Goal: Task Accomplishment & Management: Use online tool/utility

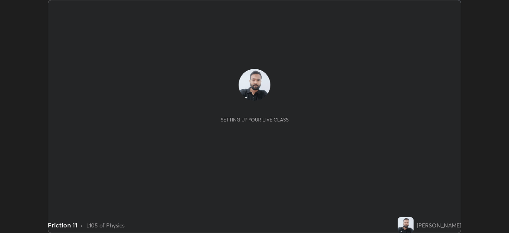
scroll to position [233, 509]
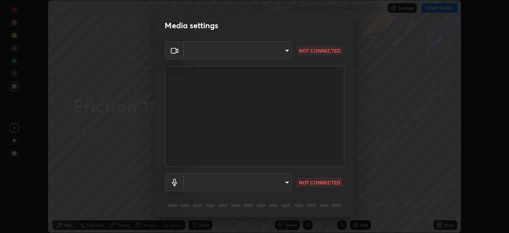
type input "cf4cade584ede8fb560bca5df173c6e0c2fab346f0fe5c0e134d57ffae5dbcad"
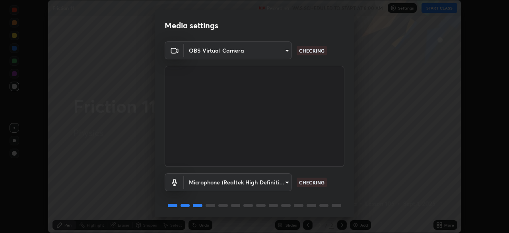
click at [285, 183] on body "Erase all Friction 11 Recording WAS SCHEDULED TO START AT 8:00 AM Settings STAR…" at bounding box center [254, 116] width 509 height 233
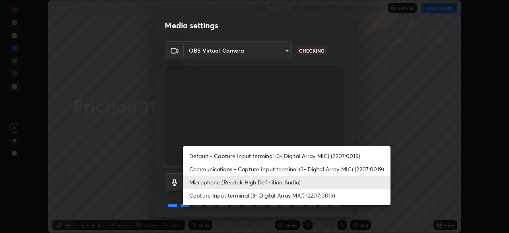
click at [276, 195] on li "Capture Input terminal (3- Digital Array MIC) (2207:0019)" at bounding box center [287, 195] width 208 height 13
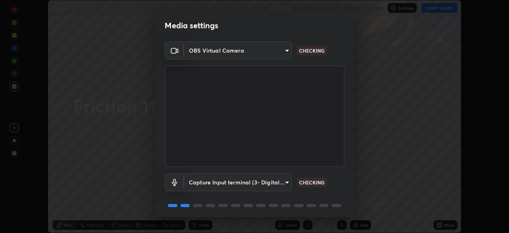
click at [278, 191] on body "Erase all Friction 11 Recording WAS SCHEDULED TO START AT 8:00 AM Settings STAR…" at bounding box center [254, 116] width 509 height 233
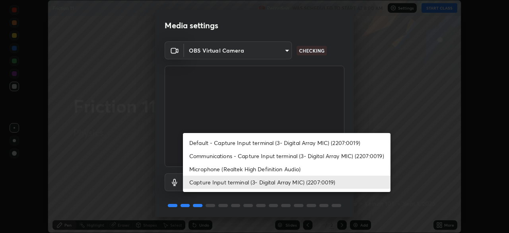
click at [279, 183] on li "Capture Input terminal (3- Digital Array MIC) (2207:0019)" at bounding box center [287, 181] width 208 height 13
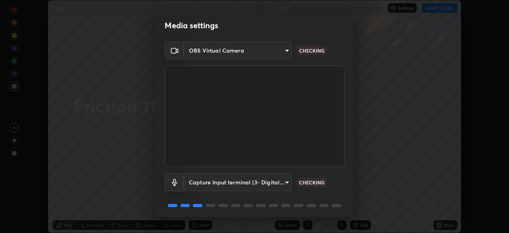
click at [278, 182] on body "Erase all Friction 11 Recording WAS SCHEDULED TO START AT 8:00 AM Settings STAR…" at bounding box center [254, 116] width 509 height 233
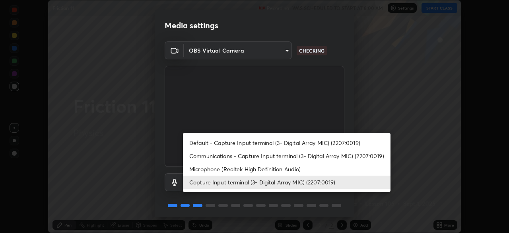
click at [278, 168] on li "Microphone (Realtek High Definition Audio)" at bounding box center [287, 168] width 208 height 13
type input "2c7ce03bf44361b7ba6d686ec062d0a68e8820996cf89e2862210030541b57e2"
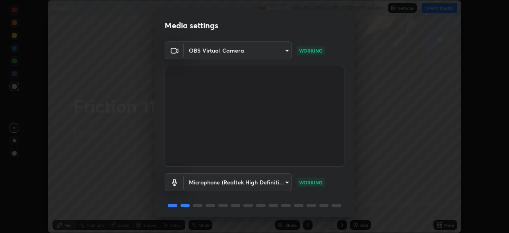
scroll to position [28, 0]
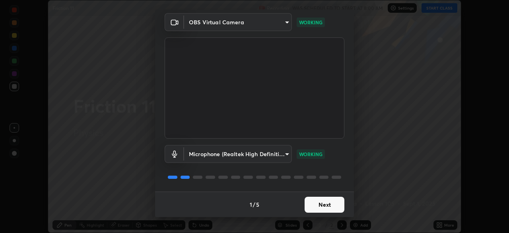
click at [327, 206] on button "Next" at bounding box center [325, 205] width 40 height 16
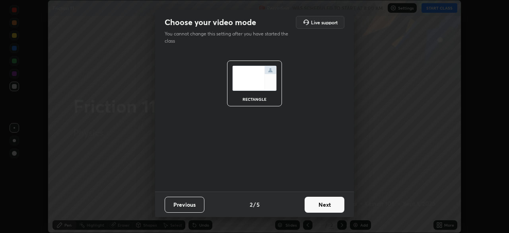
click at [327, 206] on button "Next" at bounding box center [325, 205] width 40 height 16
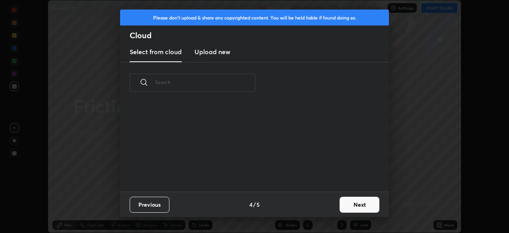
click at [353, 204] on button "Next" at bounding box center [360, 205] width 40 height 16
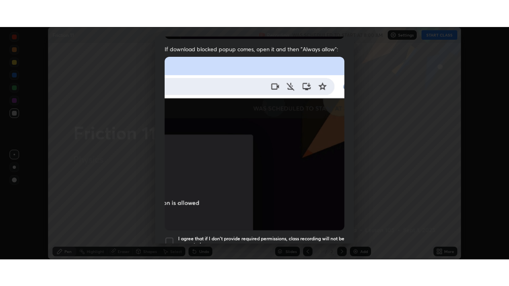
scroll to position [191, 0]
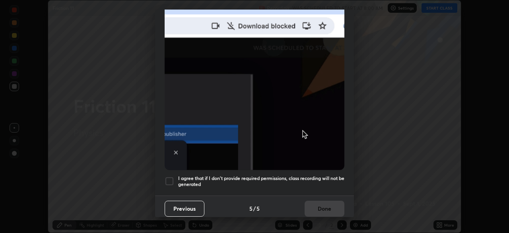
click at [312, 183] on h5 "I agree that if I don't provide required permissions, class recording will not …" at bounding box center [261, 181] width 166 height 12
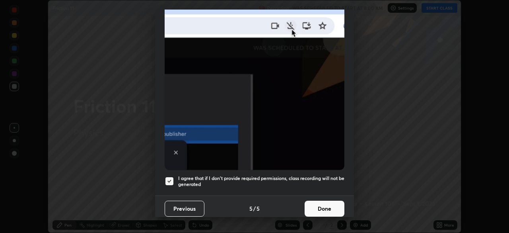
click at [325, 205] on button "Done" at bounding box center [325, 209] width 40 height 16
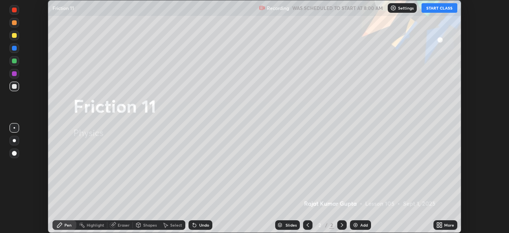
click at [443, 9] on button "START CLASS" at bounding box center [440, 8] width 36 height 10
click at [445, 222] on div "More" at bounding box center [446, 225] width 24 height 10
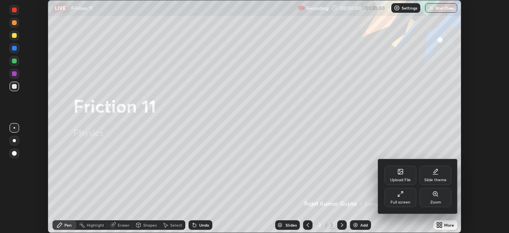
click at [409, 197] on div "Full screen" at bounding box center [401, 197] width 32 height 19
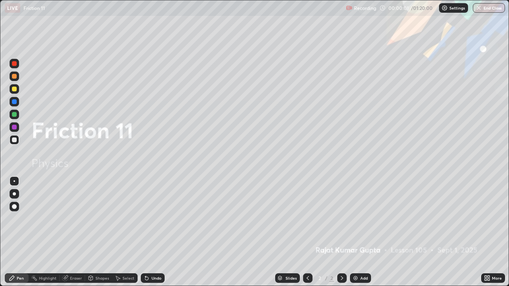
scroll to position [286, 509]
click at [341, 232] on icon at bounding box center [342, 278] width 6 height 6
click at [358, 232] on div "Add" at bounding box center [360, 279] width 21 height 10
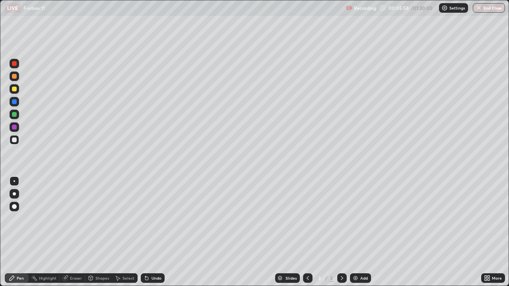
click at [14, 141] on div at bounding box center [14, 140] width 5 height 5
click at [14, 207] on div at bounding box center [14, 206] width 5 height 5
click at [17, 232] on div "Pen" at bounding box center [17, 279] width 24 height 10
click at [14, 140] on div at bounding box center [14, 140] width 5 height 5
click at [127, 232] on div "Select" at bounding box center [129, 278] width 12 height 4
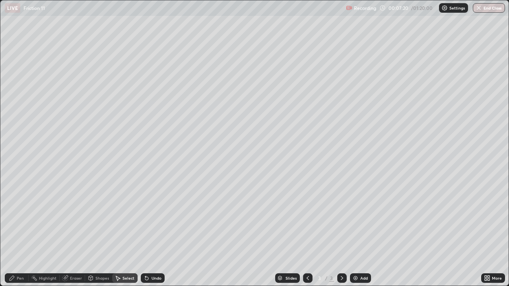
click at [102, 232] on div "Shapes" at bounding box center [102, 278] width 14 height 4
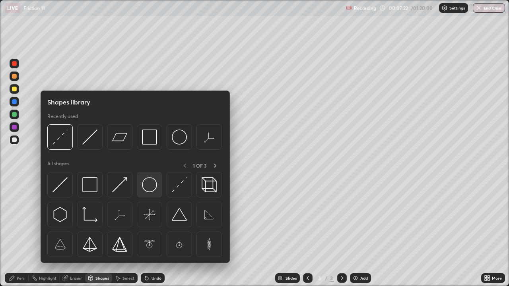
click at [150, 185] on img at bounding box center [149, 184] width 15 height 15
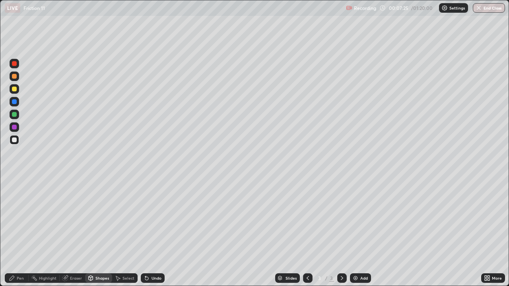
click at [76, 232] on div "Eraser" at bounding box center [76, 278] width 12 height 4
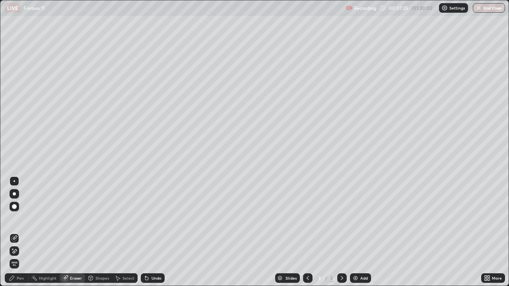
click at [94, 232] on div "Shapes" at bounding box center [98, 279] width 27 height 10
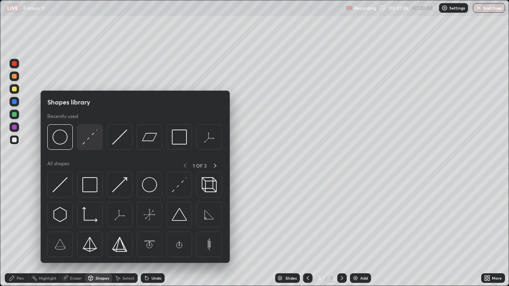
click at [90, 142] on img at bounding box center [89, 137] width 15 height 15
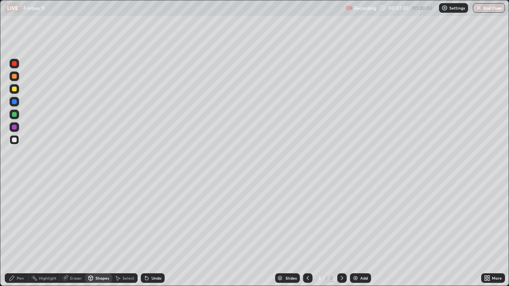
click at [14, 144] on div at bounding box center [15, 140] width 10 height 10
click at [16, 232] on div "Pen" at bounding box center [17, 279] width 24 height 10
click at [16, 119] on div at bounding box center [15, 115] width 10 height 10
click at [15, 104] on div at bounding box center [14, 101] width 5 height 5
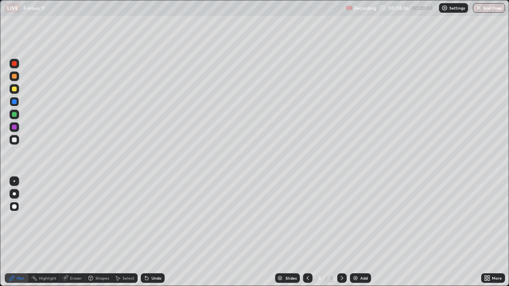
click at [15, 116] on div at bounding box center [14, 114] width 5 height 5
click at [16, 103] on div at bounding box center [14, 101] width 5 height 5
click at [12, 129] on div at bounding box center [14, 127] width 5 height 5
click at [11, 65] on div at bounding box center [15, 64] width 10 height 10
click at [157, 232] on div "Undo" at bounding box center [157, 278] width 10 height 4
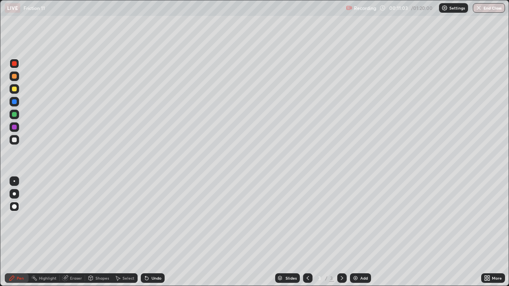
click at [154, 232] on div "Undo" at bounding box center [157, 278] width 10 height 4
click at [156, 232] on div "Undo" at bounding box center [157, 278] width 10 height 4
click at [77, 232] on div "Eraser" at bounding box center [76, 278] width 12 height 4
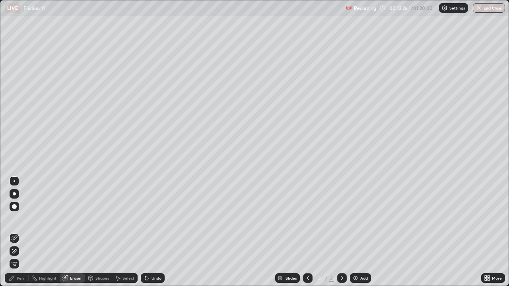
click at [14, 232] on icon at bounding box center [12, 278] width 6 height 6
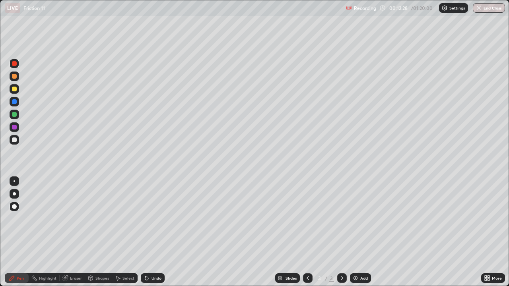
click at [16, 89] on div at bounding box center [14, 89] width 5 height 5
click at [12, 140] on div at bounding box center [14, 140] width 5 height 5
click at [14, 232] on icon at bounding box center [12, 278] width 6 height 6
click at [14, 93] on div at bounding box center [15, 89] width 10 height 10
click at [16, 144] on div at bounding box center [15, 140] width 10 height 10
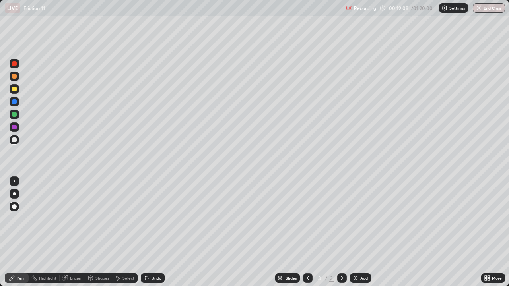
click at [153, 232] on div "Undo" at bounding box center [157, 278] width 10 height 4
click at [342, 232] on icon at bounding box center [342, 278] width 6 height 6
click at [364, 232] on div "Add" at bounding box center [364, 278] width 8 height 4
click at [99, 232] on div "Shapes" at bounding box center [102, 278] width 14 height 4
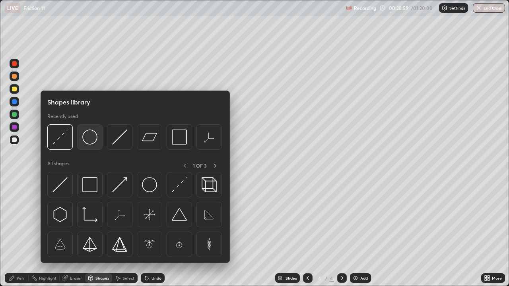
click at [91, 144] on img at bounding box center [89, 137] width 15 height 15
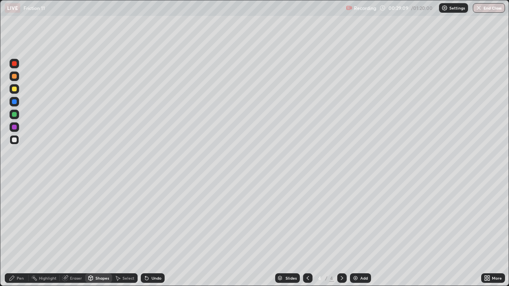
click at [154, 232] on div "Undo" at bounding box center [157, 278] width 10 height 4
click at [127, 232] on div "Select" at bounding box center [129, 278] width 12 height 4
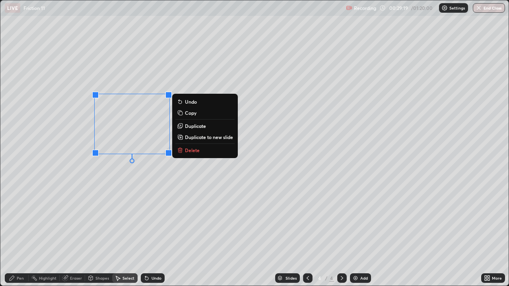
click at [122, 224] on div "0 ° Undo Copy Duplicate Duplicate to new slide Delete" at bounding box center [254, 143] width 508 height 286
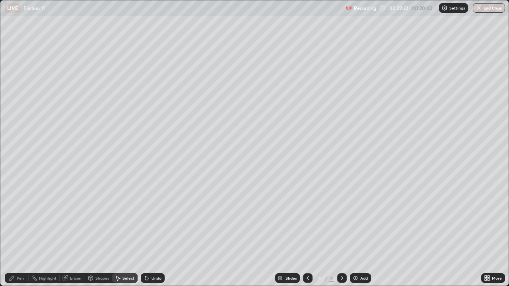
click at [101, 232] on div "Shapes" at bounding box center [102, 278] width 14 height 4
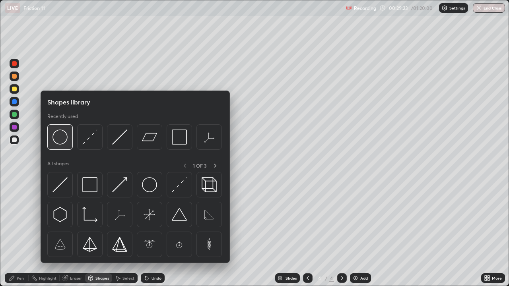
click at [68, 146] on div at bounding box center [59, 137] width 25 height 25
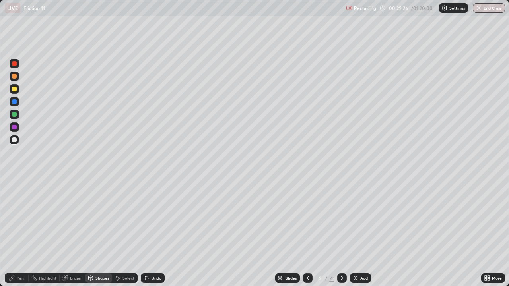
click at [154, 232] on div "Undo" at bounding box center [157, 278] width 10 height 4
click at [124, 232] on div "Select" at bounding box center [129, 278] width 12 height 4
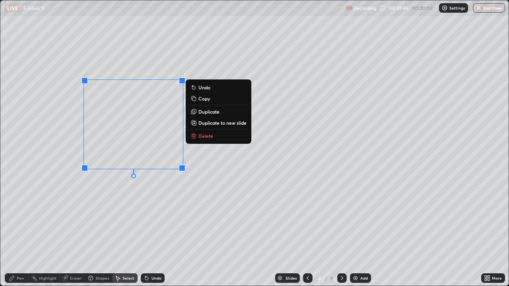
click at [108, 220] on div "0 ° Undo Copy Duplicate Duplicate to new slide Delete" at bounding box center [254, 143] width 508 height 286
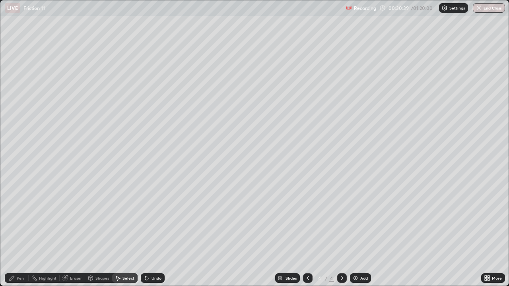
click at [16, 232] on div "Pen" at bounding box center [17, 279] width 24 height 10
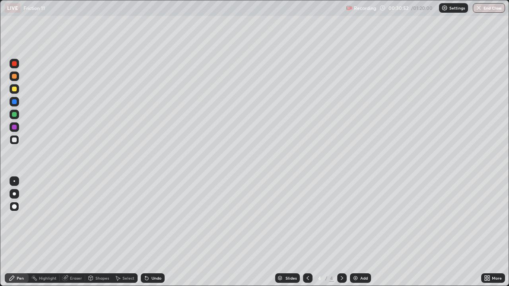
click at [12, 114] on div at bounding box center [14, 114] width 5 height 5
click at [13, 103] on div at bounding box center [14, 101] width 5 height 5
click at [13, 90] on div at bounding box center [14, 89] width 5 height 5
click at [16, 206] on div at bounding box center [14, 206] width 5 height 5
click at [16, 140] on div at bounding box center [14, 140] width 5 height 5
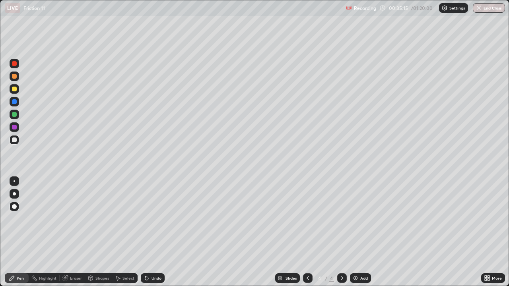
click at [16, 144] on div at bounding box center [15, 140] width 10 height 10
click at [148, 232] on icon at bounding box center [147, 278] width 6 height 6
click at [146, 232] on icon at bounding box center [146, 278] width 3 height 3
click at [17, 92] on div at bounding box center [15, 89] width 10 height 10
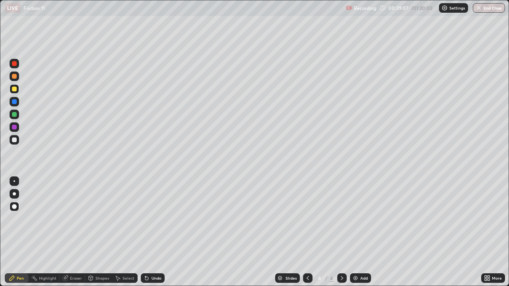
click at [153, 232] on div "Undo" at bounding box center [157, 278] width 10 height 4
click at [345, 232] on div at bounding box center [342, 279] width 10 height 10
click at [360, 232] on div "Add" at bounding box center [364, 278] width 8 height 4
click at [18, 142] on div at bounding box center [15, 140] width 10 height 10
click at [157, 232] on div "Undo" at bounding box center [157, 278] width 10 height 4
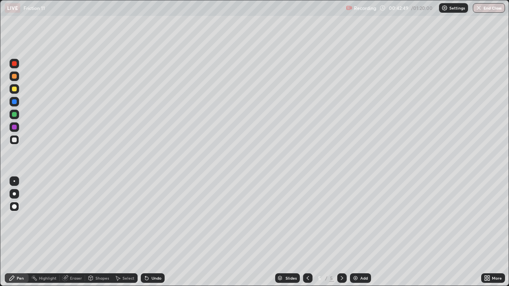
click at [157, 232] on div "Undo" at bounding box center [157, 278] width 10 height 4
click at [160, 232] on div "Undo" at bounding box center [157, 278] width 10 height 4
click at [14, 88] on div at bounding box center [14, 89] width 5 height 5
click at [12, 116] on div at bounding box center [14, 114] width 5 height 5
click at [14, 139] on div at bounding box center [14, 140] width 5 height 5
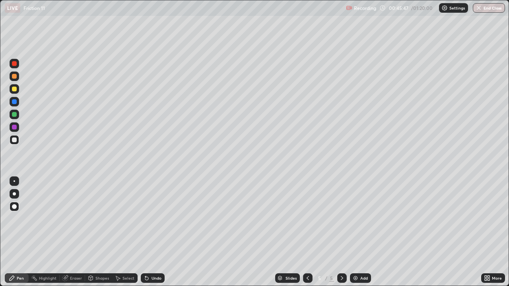
click at [14, 140] on div at bounding box center [14, 140] width 5 height 5
click at [153, 232] on div "Undo" at bounding box center [157, 278] width 10 height 4
click at [152, 232] on div "Undo" at bounding box center [157, 278] width 10 height 4
click at [14, 181] on div at bounding box center [15, 182] width 2 height 2
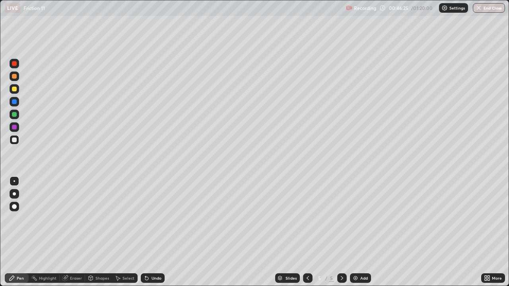
click at [14, 116] on div at bounding box center [14, 114] width 5 height 5
click at [77, 232] on div "Eraser" at bounding box center [76, 278] width 12 height 4
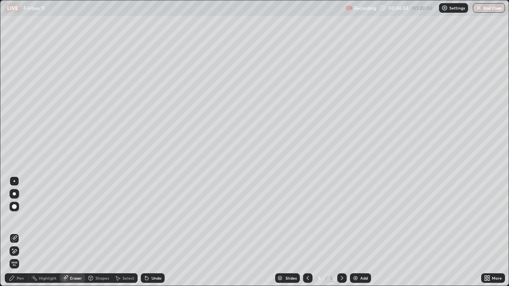
click at [23, 232] on div "Pen" at bounding box center [20, 278] width 7 height 4
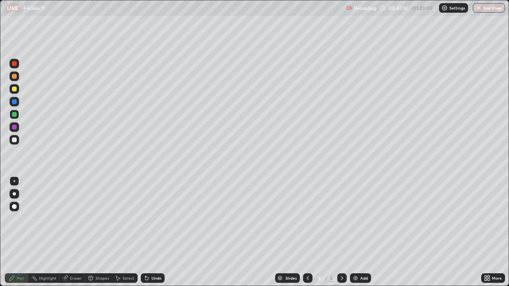
click at [13, 140] on div at bounding box center [14, 140] width 5 height 5
click at [16, 116] on div at bounding box center [14, 114] width 5 height 5
click at [16, 206] on div at bounding box center [14, 206] width 5 height 5
click at [73, 232] on div "Eraser" at bounding box center [72, 279] width 25 height 10
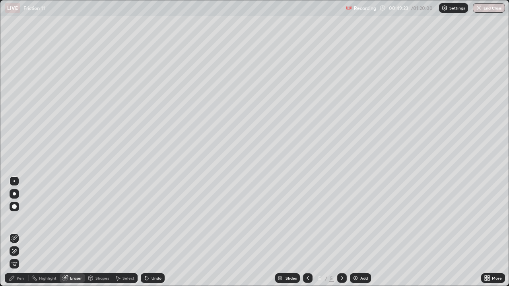
click at [24, 232] on div "Pen" at bounding box center [17, 279] width 24 height 10
click at [23, 232] on div "Pen" at bounding box center [20, 278] width 7 height 4
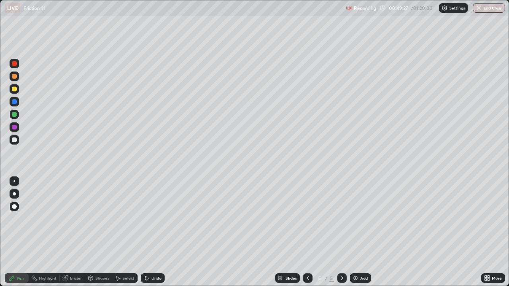
click at [78, 232] on div "Eraser" at bounding box center [76, 278] width 12 height 4
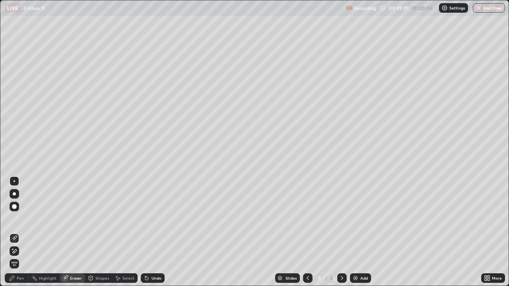
click at [20, 232] on div "Pen" at bounding box center [17, 279] width 24 height 10
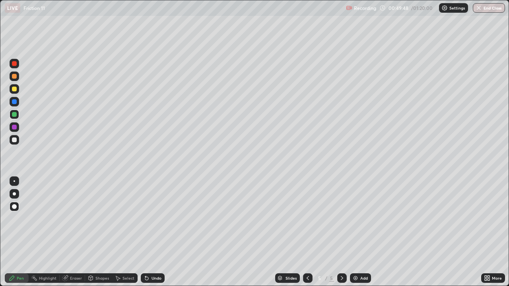
click at [72, 232] on div "Eraser" at bounding box center [76, 278] width 12 height 4
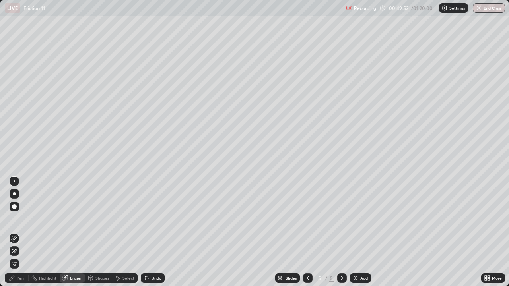
click at [21, 232] on div "Pen" at bounding box center [17, 279] width 24 height 10
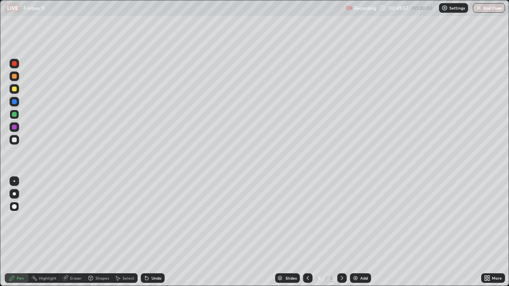
click at [78, 232] on div "Eraser" at bounding box center [76, 278] width 12 height 4
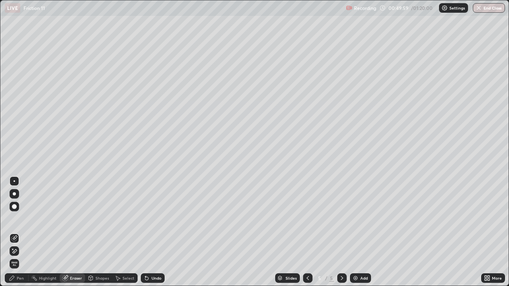
click at [25, 232] on div "Pen" at bounding box center [17, 279] width 24 height 10
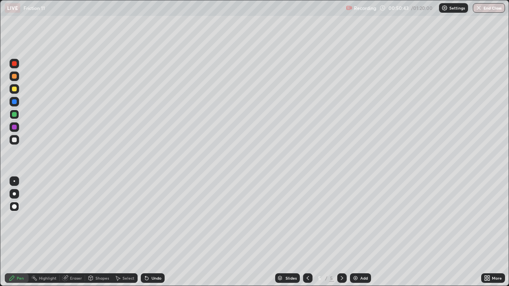
click at [157, 232] on div "Undo" at bounding box center [157, 278] width 10 height 4
click at [155, 232] on div "Undo" at bounding box center [157, 278] width 10 height 4
click at [72, 232] on div "Eraser" at bounding box center [76, 278] width 12 height 4
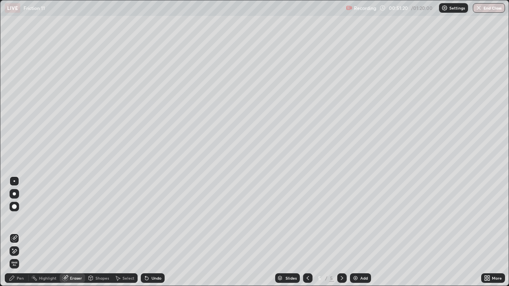
click at [16, 232] on div "Pen" at bounding box center [17, 279] width 24 height 10
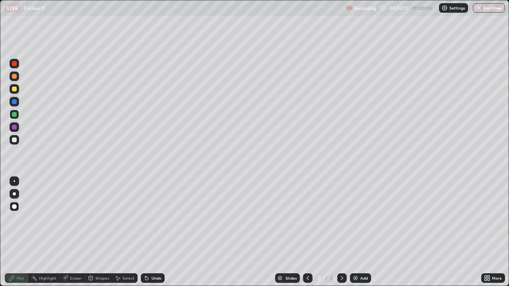
click at [77, 232] on div "Eraser" at bounding box center [76, 278] width 12 height 4
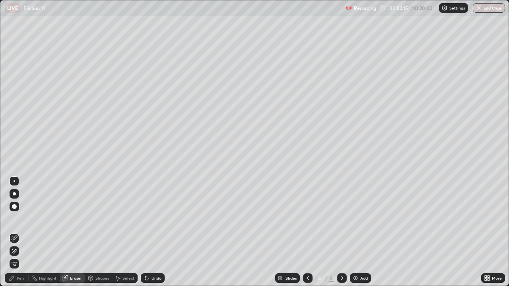
click at [17, 232] on div "Pen" at bounding box center [20, 278] width 7 height 4
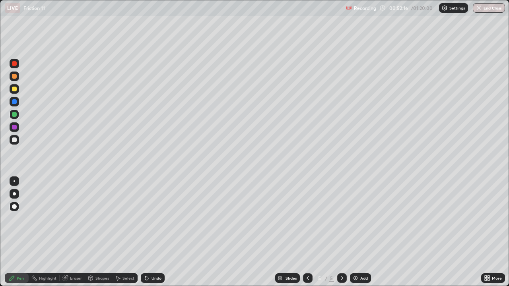
click at [97, 232] on div "Shapes" at bounding box center [98, 279] width 27 height 10
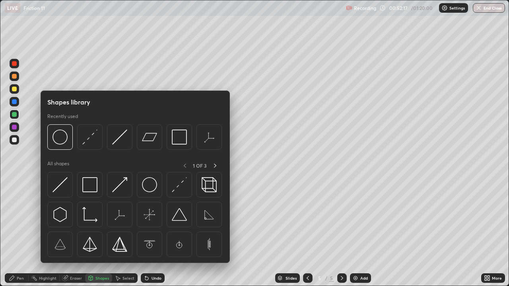
click at [125, 232] on div "Select" at bounding box center [124, 279] width 25 height 10
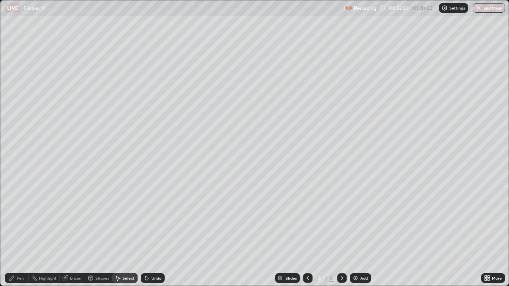
click at [396, 210] on div "0 ° Undo Copy Duplicate Duplicate to new slide Delete" at bounding box center [254, 143] width 508 height 286
click at [125, 232] on div "Select" at bounding box center [129, 278] width 12 height 4
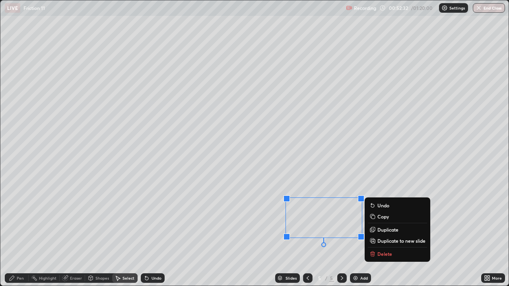
click at [341, 232] on div "0 ° Undo Copy Duplicate Duplicate to new slide Delete" at bounding box center [254, 143] width 508 height 286
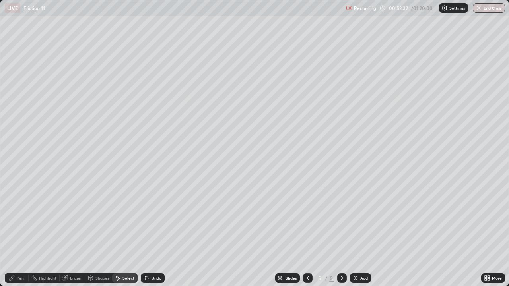
click at [339, 232] on div "0 ° Undo Copy Duplicate Duplicate to new slide Delete" at bounding box center [254, 143] width 508 height 286
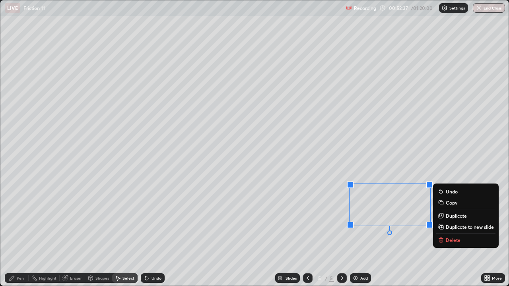
click at [386, 232] on div "0 ° Undo Copy Duplicate Duplicate to new slide Delete" at bounding box center [254, 143] width 508 height 286
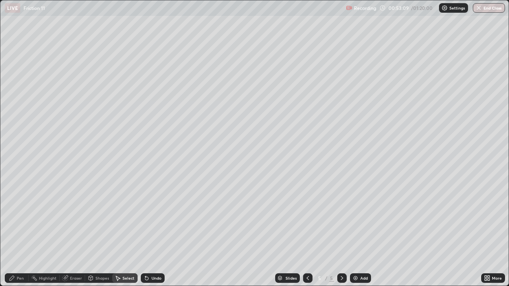
click at [307, 232] on icon at bounding box center [308, 278] width 6 height 6
click at [341, 232] on icon at bounding box center [342, 278] width 6 height 6
click at [341, 232] on icon at bounding box center [342, 278] width 2 height 4
click at [460, 60] on div "0 ° Undo Copy Duplicate Duplicate to new slide Delete" at bounding box center [254, 143] width 508 height 286
click at [341, 232] on icon at bounding box center [342, 278] width 6 height 6
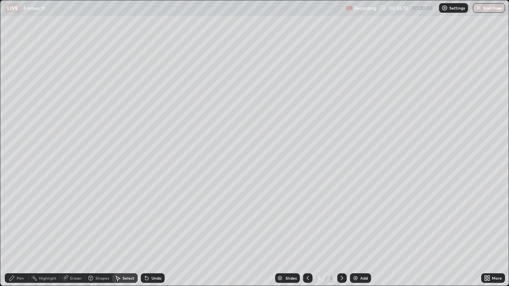
click at [360, 232] on div "Add" at bounding box center [364, 278] width 8 height 4
click at [401, 58] on div "0 ° Undo Copy Duplicate Duplicate to new slide Delete" at bounding box center [254, 143] width 508 height 286
click at [19, 232] on div "Pen" at bounding box center [20, 278] width 7 height 4
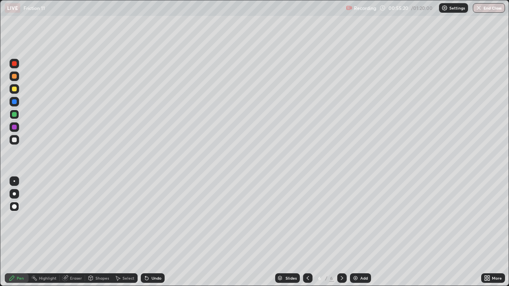
click at [11, 207] on div at bounding box center [15, 207] width 10 height 10
click at [16, 140] on div at bounding box center [14, 140] width 5 height 5
click at [156, 232] on div "Undo" at bounding box center [157, 278] width 10 height 4
click at [152, 232] on div "Undo" at bounding box center [157, 278] width 10 height 4
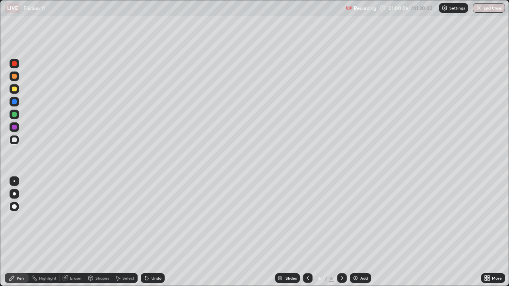
click at [16, 140] on div at bounding box center [14, 140] width 5 height 5
click at [12, 104] on div at bounding box center [15, 102] width 10 height 10
click at [16, 141] on div at bounding box center [14, 140] width 5 height 5
click at [16, 140] on div at bounding box center [14, 140] width 5 height 5
click at [15, 141] on div at bounding box center [14, 140] width 5 height 5
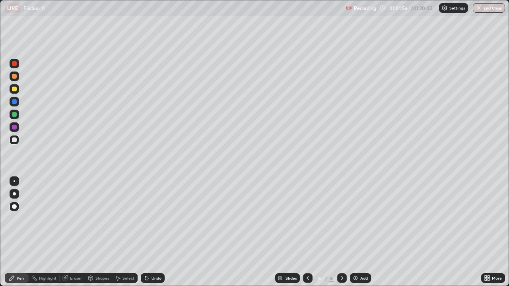
click at [75, 232] on div "Eraser" at bounding box center [76, 278] width 12 height 4
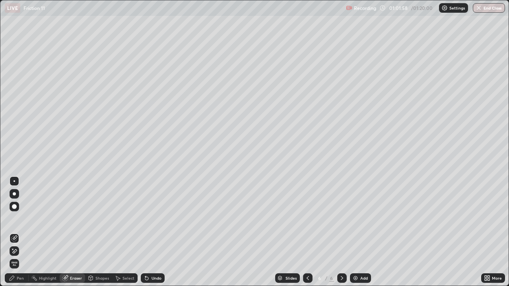
click at [19, 232] on div "Pen" at bounding box center [20, 278] width 7 height 4
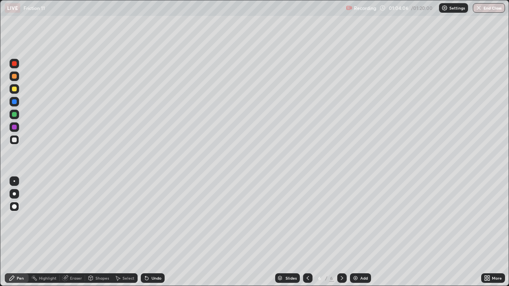
click at [152, 232] on div "Undo" at bounding box center [157, 278] width 10 height 4
click at [150, 232] on div "Undo" at bounding box center [153, 279] width 24 height 10
click at [148, 232] on div "Undo" at bounding box center [153, 279] width 24 height 10
click at [13, 129] on div at bounding box center [14, 127] width 5 height 5
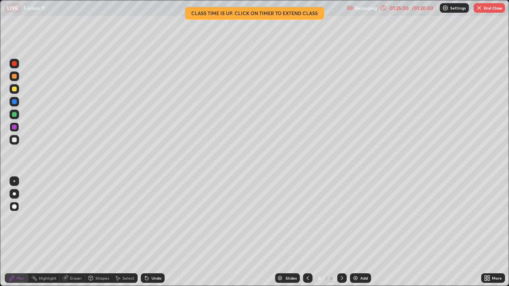
click at [484, 8] on button "End Class" at bounding box center [489, 8] width 31 height 10
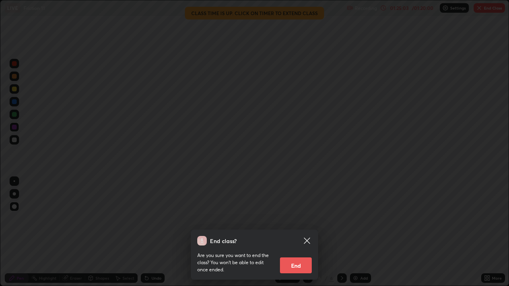
click at [298, 232] on button "End" at bounding box center [296, 266] width 32 height 16
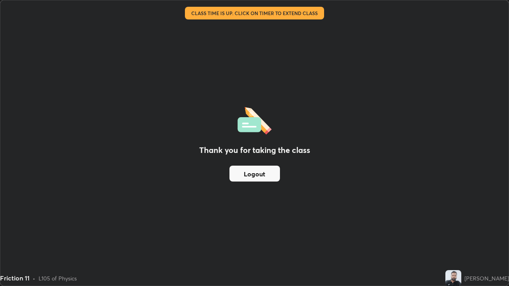
click at [264, 175] on button "Logout" at bounding box center [255, 174] width 51 height 16
click at [270, 178] on button "Logout" at bounding box center [255, 174] width 51 height 16
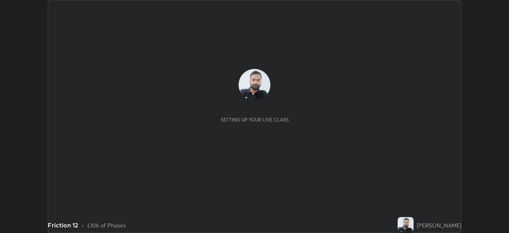
scroll to position [233, 509]
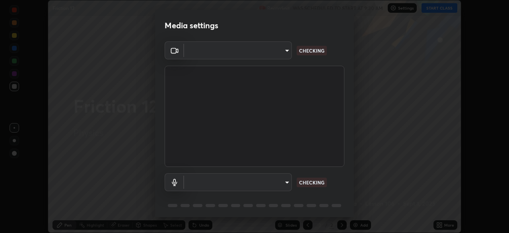
type input "cf4cade584ede8fb560bca5df173c6e0c2fab346f0fe5c0e134d57ffae5dbcad"
click at [286, 182] on body "Erase all Friction 12 Recording WAS SCHEDULED TO START AT 9:30 AM Settings STAR…" at bounding box center [254, 116] width 509 height 233
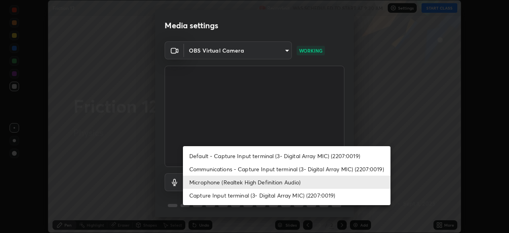
click at [274, 169] on li "Communications - Capture Input terminal (3- Digital Array MIC) (2207:0019)" at bounding box center [287, 168] width 208 height 13
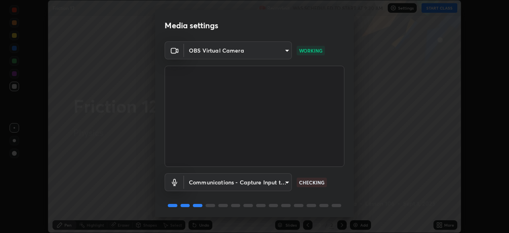
click at [276, 181] on body "Erase all Friction 12 Recording WAS SCHEDULED TO START AT 9:30 AM Settings STAR…" at bounding box center [254, 116] width 509 height 233
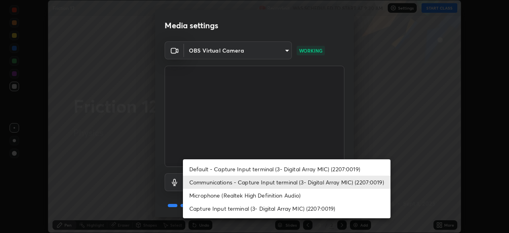
click at [271, 193] on li "Microphone (Realtek High Definition Audio)" at bounding box center [287, 195] width 208 height 13
type input "2c7ce03bf44361b7ba6d686ec062d0a68e8820996cf89e2862210030541b57e2"
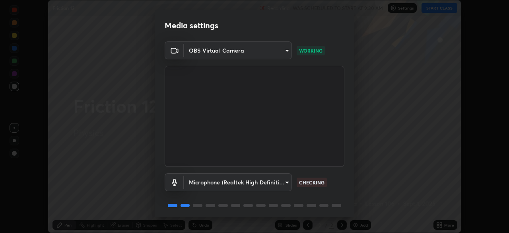
scroll to position [28, 0]
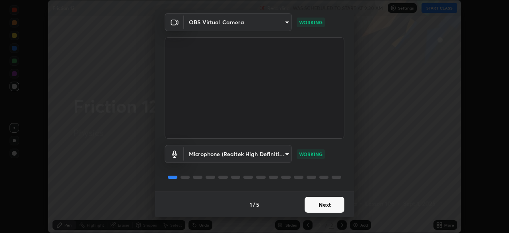
click at [323, 202] on button "Next" at bounding box center [325, 205] width 40 height 16
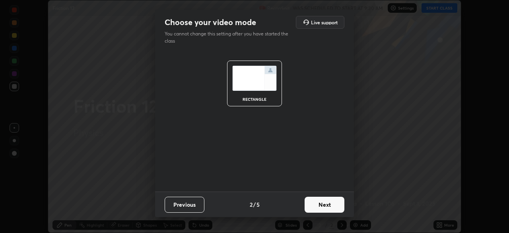
scroll to position [0, 0]
click at [322, 204] on button "Next" at bounding box center [325, 205] width 40 height 16
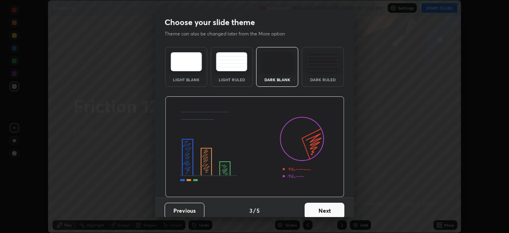
click at [327, 208] on button "Next" at bounding box center [325, 210] width 40 height 16
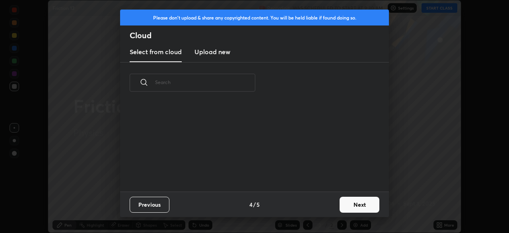
click at [341, 204] on button "Next" at bounding box center [360, 205] width 40 height 16
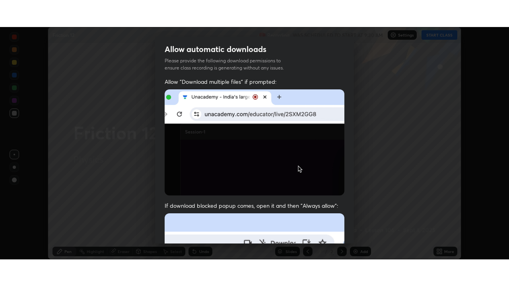
scroll to position [191, 0]
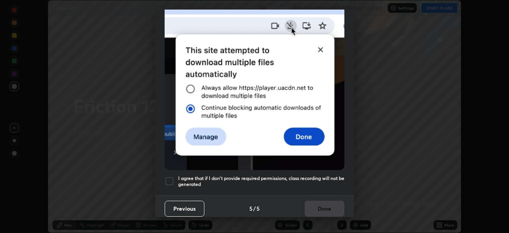
click at [309, 188] on div "Allow "Download multiple files" if prompted: If download blocked popup comes, o…" at bounding box center [254, 27] width 199 height 335
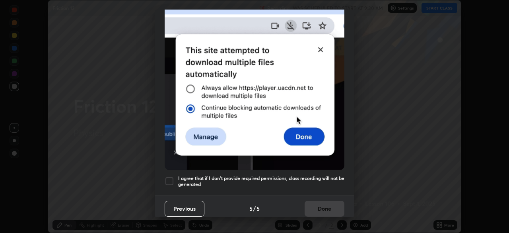
click at [322, 183] on h5 "I agree that if I don't provide required permissions, class recording will not …" at bounding box center [261, 181] width 166 height 12
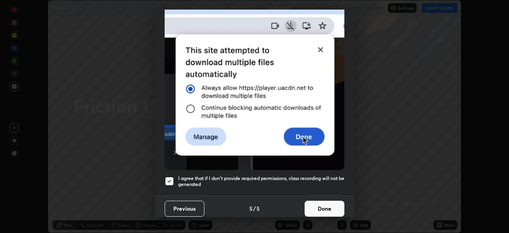
click at [318, 207] on button "Done" at bounding box center [325, 209] width 40 height 16
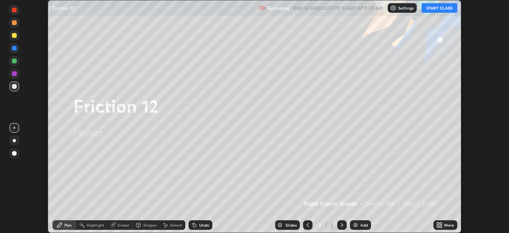
click at [436, 8] on button "START CLASS" at bounding box center [440, 8] width 36 height 10
click at [442, 226] on icon at bounding box center [441, 226] width 2 height 2
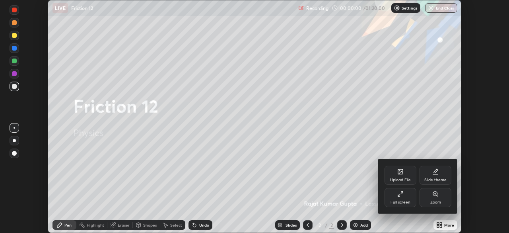
click at [402, 197] on div "Full screen" at bounding box center [401, 197] width 32 height 19
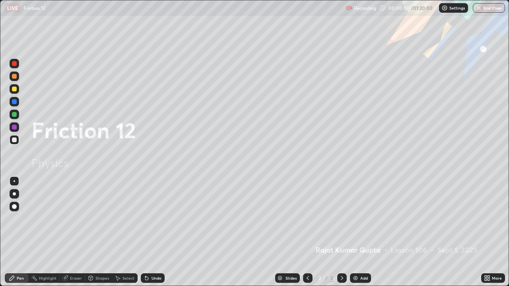
scroll to position [286, 509]
click at [362, 232] on div "Add" at bounding box center [364, 278] width 8 height 4
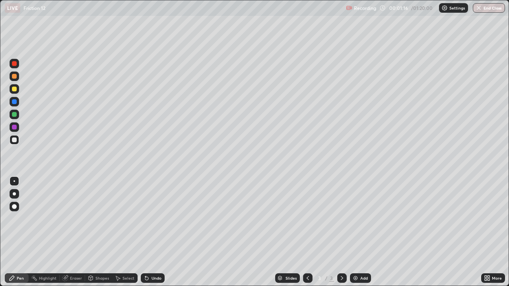
click at [25, 232] on div "Pen" at bounding box center [17, 279] width 24 height 10
click at [17, 138] on div at bounding box center [15, 140] width 10 height 10
click at [15, 210] on div at bounding box center [15, 207] width 10 height 10
click at [154, 232] on div "Undo" at bounding box center [157, 278] width 10 height 4
click at [152, 232] on div "Undo" at bounding box center [157, 278] width 10 height 4
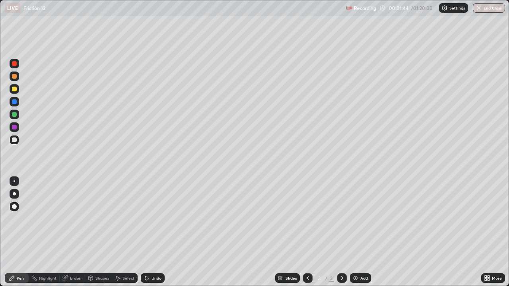
click at [150, 232] on div "Undo" at bounding box center [153, 279] width 24 height 10
click at [149, 232] on div "Undo" at bounding box center [153, 279] width 24 height 10
click at [149, 232] on icon at bounding box center [147, 278] width 6 height 6
click at [149, 232] on div "Undo" at bounding box center [153, 279] width 24 height 10
click at [150, 232] on div "Undo" at bounding box center [153, 279] width 24 height 10
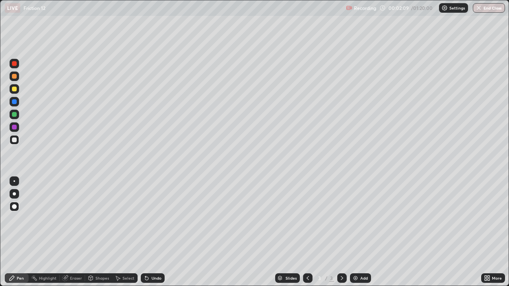
click at [148, 232] on div "Undo" at bounding box center [153, 279] width 24 height 10
click at [13, 142] on div at bounding box center [14, 140] width 5 height 5
click at [16, 116] on div at bounding box center [15, 115] width 10 height 10
click at [74, 232] on div "Eraser" at bounding box center [76, 278] width 12 height 4
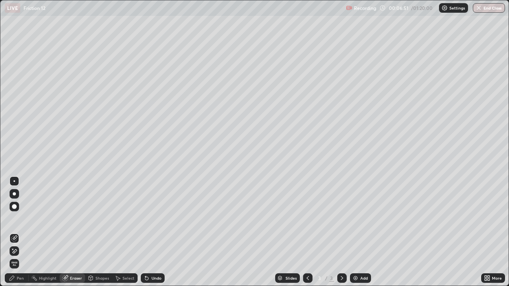
click at [18, 232] on div "Pen" at bounding box center [20, 278] width 7 height 4
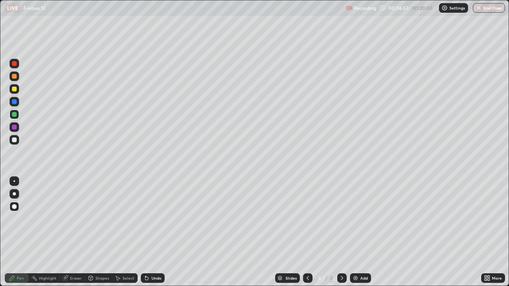
click at [103, 232] on div "Shapes" at bounding box center [102, 278] width 14 height 4
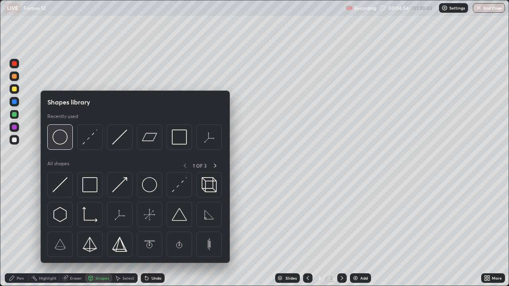
click at [64, 142] on img at bounding box center [60, 137] width 15 height 15
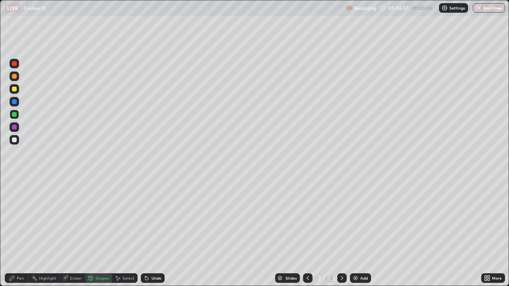
click at [12, 232] on icon at bounding box center [12, 278] width 6 height 6
click at [12, 140] on div at bounding box center [14, 140] width 5 height 5
click at [108, 232] on div "Shapes" at bounding box center [102, 278] width 14 height 4
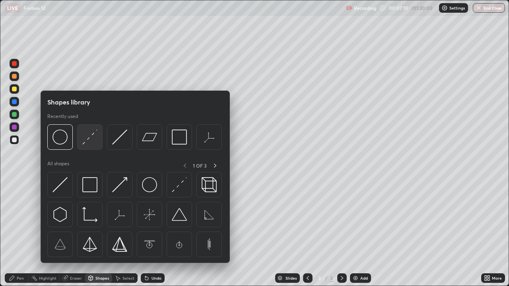
click at [84, 139] on img at bounding box center [89, 137] width 15 height 15
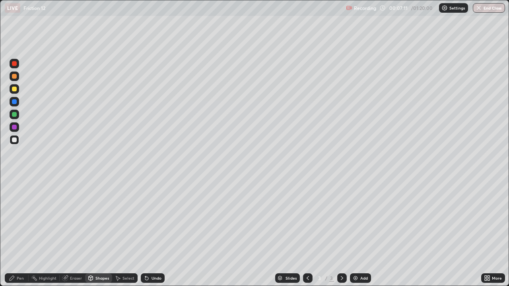
click at [14, 142] on div at bounding box center [14, 140] width 5 height 5
click at [14, 102] on div at bounding box center [14, 101] width 5 height 5
click at [19, 232] on div "Pen" at bounding box center [17, 279] width 24 height 10
click at [150, 232] on div "Undo" at bounding box center [153, 279] width 24 height 10
click at [13, 65] on div at bounding box center [14, 63] width 5 height 5
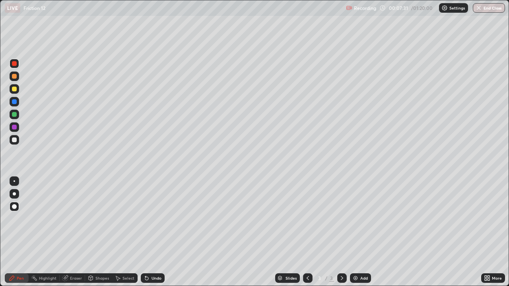
click at [156, 232] on div "Undo" at bounding box center [157, 278] width 10 height 4
click at [16, 130] on div at bounding box center [15, 128] width 10 height 10
click at [14, 141] on div at bounding box center [14, 140] width 5 height 5
click at [16, 127] on div at bounding box center [14, 127] width 5 height 5
click at [14, 118] on div at bounding box center [15, 115] width 10 height 10
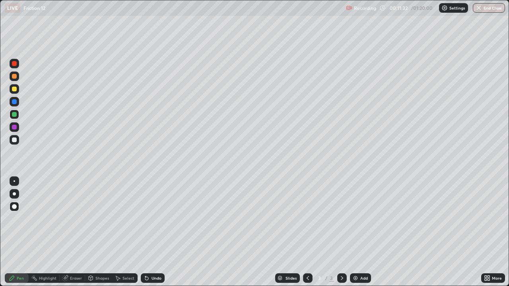
click at [157, 232] on div "Undo" at bounding box center [157, 278] width 10 height 4
click at [72, 232] on div "Eraser" at bounding box center [76, 278] width 12 height 4
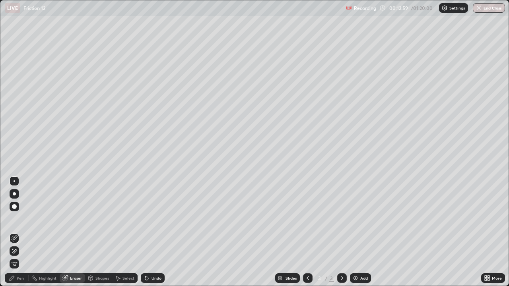
click at [18, 232] on div "Pen" at bounding box center [20, 278] width 7 height 4
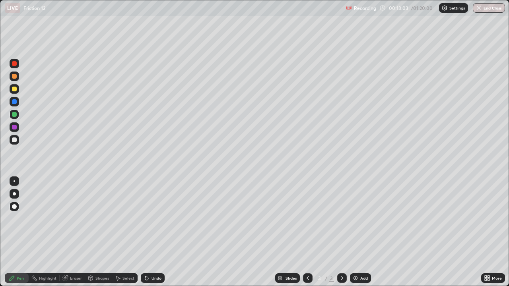
click at [99, 232] on div "Shapes" at bounding box center [102, 278] width 14 height 4
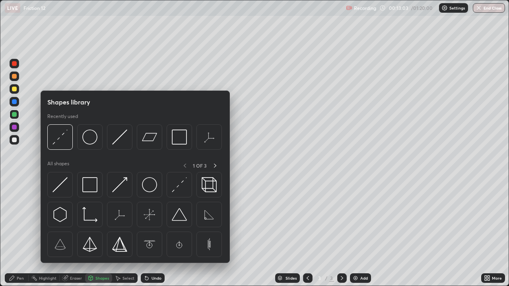
click at [71, 232] on div "Eraser" at bounding box center [72, 279] width 25 height 10
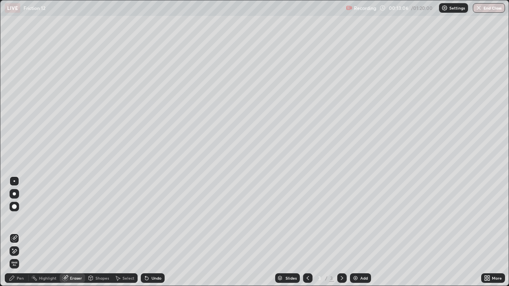
click at [17, 232] on div "Pen" at bounding box center [20, 278] width 7 height 4
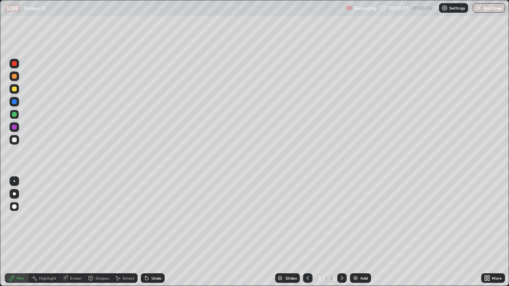
click at [14, 141] on div at bounding box center [14, 140] width 5 height 5
click at [78, 232] on div "Eraser" at bounding box center [76, 278] width 12 height 4
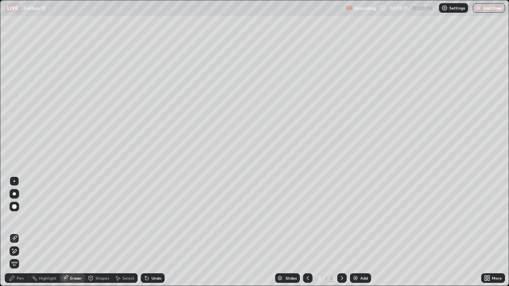
click at [17, 232] on div "Pen" at bounding box center [20, 278] width 7 height 4
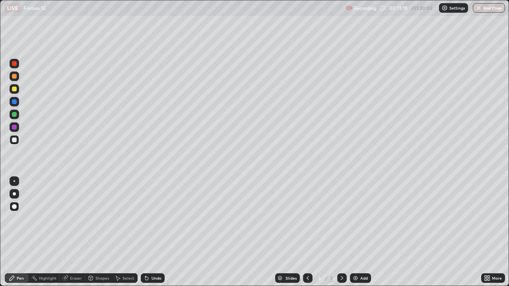
click at [12, 116] on div at bounding box center [14, 114] width 5 height 5
click at [154, 232] on div "Undo" at bounding box center [157, 278] width 10 height 4
click at [13, 101] on div at bounding box center [14, 101] width 5 height 5
click at [13, 64] on div at bounding box center [14, 63] width 5 height 5
click at [151, 232] on div "Undo" at bounding box center [153, 279] width 24 height 10
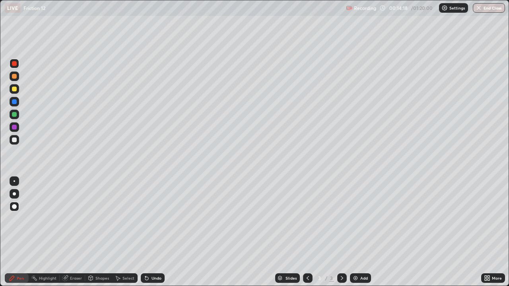
click at [150, 232] on div "Undo" at bounding box center [153, 279] width 24 height 10
click at [149, 232] on div "Undo" at bounding box center [153, 279] width 24 height 10
click at [150, 232] on div "Undo" at bounding box center [153, 279] width 24 height 10
click at [152, 232] on div "Undo" at bounding box center [157, 278] width 10 height 4
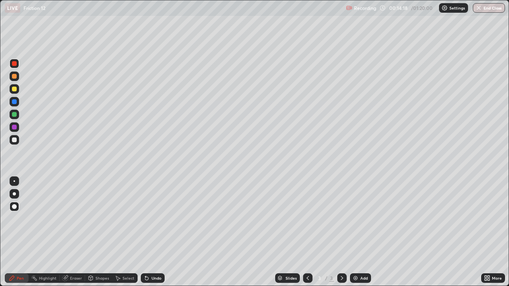
click at [152, 232] on div "Undo" at bounding box center [157, 278] width 10 height 4
click at [152, 232] on div "Undo" at bounding box center [153, 279] width 24 height 10
click at [154, 232] on div "Undo" at bounding box center [153, 279] width 24 height 10
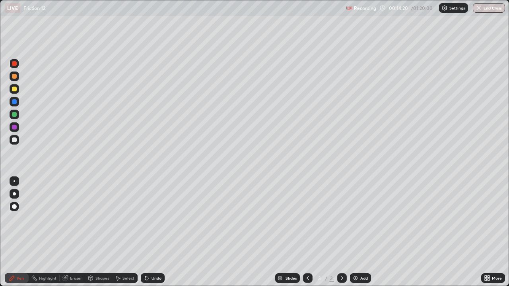
click at [153, 232] on div "Undo" at bounding box center [157, 278] width 10 height 4
click at [154, 232] on div "Undo" at bounding box center [157, 278] width 10 height 4
click at [149, 232] on div "Undo" at bounding box center [153, 279] width 24 height 10
click at [12, 65] on div at bounding box center [14, 63] width 5 height 5
click at [13, 141] on div at bounding box center [14, 140] width 5 height 5
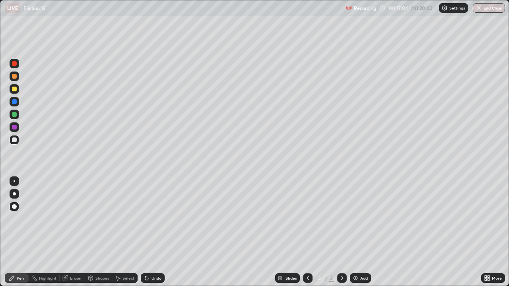
click at [158, 232] on div "Undo" at bounding box center [157, 278] width 10 height 4
click at [156, 232] on div "Undo" at bounding box center [157, 278] width 10 height 4
click at [153, 232] on div "Undo" at bounding box center [157, 278] width 10 height 4
click at [154, 232] on div "Undo" at bounding box center [157, 278] width 10 height 4
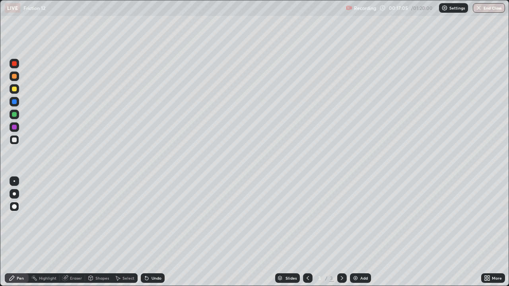
click at [153, 232] on div "Undo" at bounding box center [157, 278] width 10 height 4
click at [152, 232] on div "Undo" at bounding box center [157, 278] width 10 height 4
click at [149, 232] on div "Undo" at bounding box center [153, 279] width 24 height 10
click at [154, 232] on div "Undo" at bounding box center [157, 278] width 10 height 4
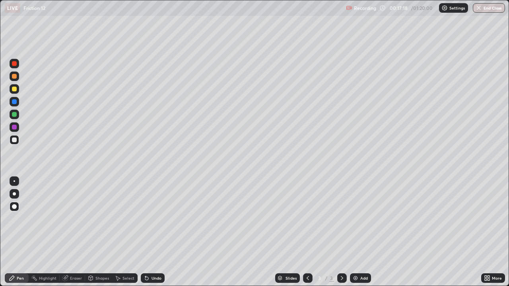
click at [152, 232] on div "Undo" at bounding box center [157, 278] width 10 height 4
click at [13, 144] on div at bounding box center [15, 140] width 10 height 10
click at [155, 232] on div "Undo" at bounding box center [157, 278] width 10 height 4
click at [158, 232] on div "Undo" at bounding box center [153, 279] width 24 height 10
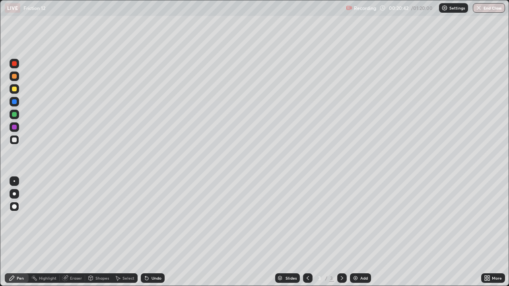
click at [156, 232] on div "Undo" at bounding box center [157, 278] width 10 height 4
click at [154, 232] on div "Undo" at bounding box center [157, 278] width 10 height 4
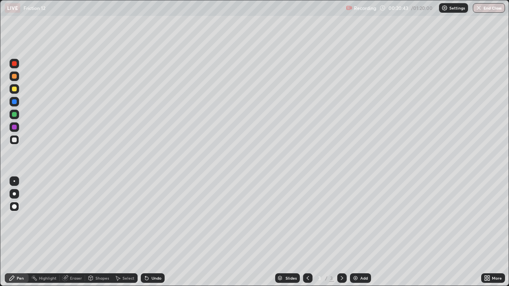
click at [153, 232] on div "Undo" at bounding box center [157, 278] width 10 height 4
click at [153, 232] on div "Undo" at bounding box center [153, 279] width 24 height 10
click at [152, 232] on div "Undo" at bounding box center [153, 279] width 24 height 10
click at [16, 75] on div at bounding box center [14, 76] width 5 height 5
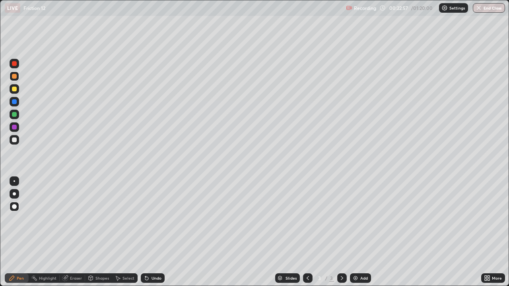
click at [152, 232] on div "Undo" at bounding box center [157, 278] width 10 height 4
click at [154, 232] on div "Undo" at bounding box center [157, 278] width 10 height 4
click at [153, 232] on div "Undo" at bounding box center [157, 278] width 10 height 4
click at [154, 232] on div "Undo" at bounding box center [157, 278] width 10 height 4
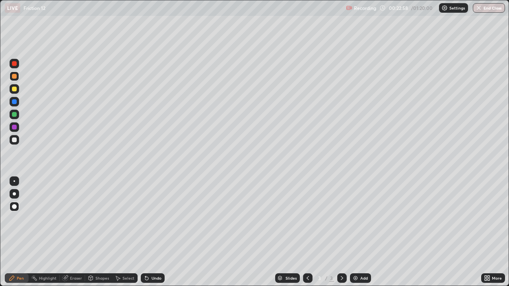
click at [154, 232] on div "Undo" at bounding box center [157, 278] width 10 height 4
click at [153, 232] on div "Undo" at bounding box center [157, 278] width 10 height 4
click at [154, 232] on div "Undo" at bounding box center [157, 278] width 10 height 4
click at [153, 232] on div "Undo" at bounding box center [157, 278] width 10 height 4
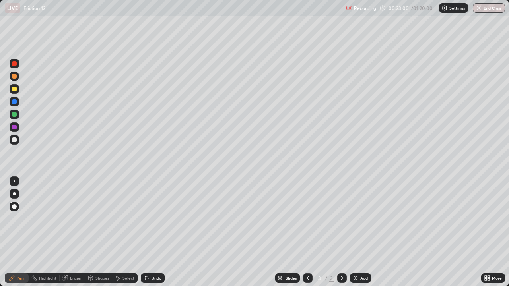
click at [153, 232] on div "Undo" at bounding box center [157, 278] width 10 height 4
click at [154, 232] on div "Undo" at bounding box center [157, 278] width 10 height 4
click at [341, 232] on icon at bounding box center [342, 278] width 6 height 6
click at [359, 232] on div "Add" at bounding box center [360, 279] width 21 height 10
click at [12, 103] on div at bounding box center [14, 101] width 5 height 5
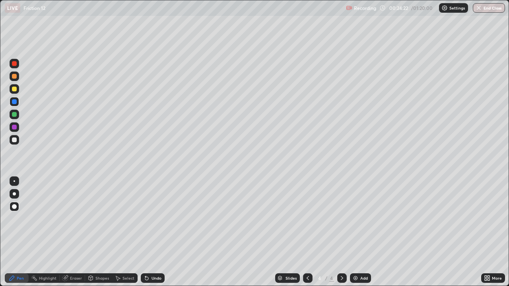
click at [13, 232] on icon at bounding box center [12, 278] width 5 height 5
click at [14, 142] on div at bounding box center [14, 140] width 5 height 5
click at [15, 116] on div at bounding box center [14, 114] width 5 height 5
click at [14, 140] on div at bounding box center [14, 140] width 5 height 5
click at [15, 127] on div at bounding box center [14, 127] width 5 height 5
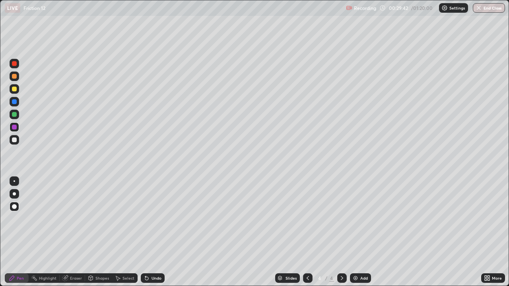
click at [12, 140] on div at bounding box center [14, 140] width 5 height 5
click at [158, 232] on div "Undo" at bounding box center [157, 278] width 10 height 4
click at [22, 232] on div "Pen" at bounding box center [17, 279] width 24 height 10
click at [15, 141] on div at bounding box center [14, 140] width 5 height 5
click at [13, 114] on div at bounding box center [14, 114] width 5 height 5
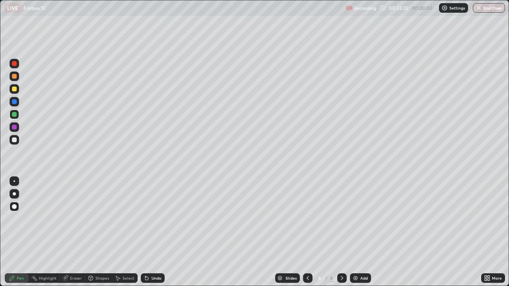
click at [341, 232] on icon at bounding box center [342, 278] width 6 height 6
click at [307, 232] on icon at bounding box center [308, 278] width 6 height 6
click at [341, 232] on icon at bounding box center [342, 278] width 2 height 4
click at [18, 101] on div at bounding box center [15, 102] width 10 height 10
click at [15, 127] on div at bounding box center [14, 127] width 5 height 5
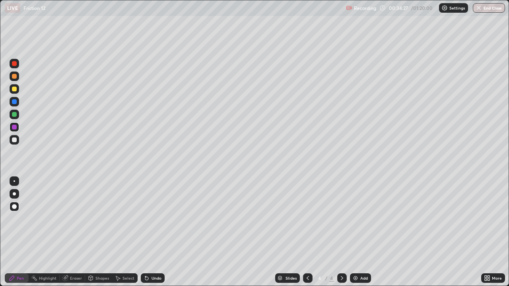
click at [14, 90] on div at bounding box center [14, 89] width 5 height 5
click at [341, 232] on icon at bounding box center [342, 278] width 6 height 6
click at [361, 232] on div "Add" at bounding box center [364, 278] width 8 height 4
click at [307, 232] on icon at bounding box center [308, 278] width 6 height 6
click at [341, 232] on icon at bounding box center [342, 278] width 6 height 6
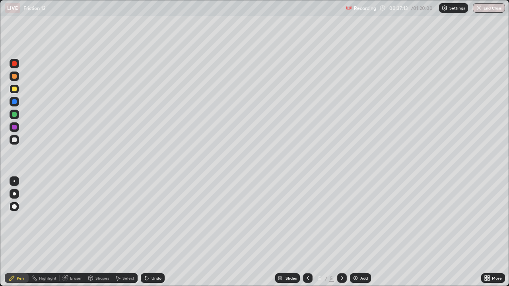
click at [158, 232] on div "Undo" at bounding box center [157, 278] width 10 height 4
click at [157, 232] on div "Undo" at bounding box center [157, 278] width 10 height 4
click at [156, 232] on div "Undo" at bounding box center [157, 278] width 10 height 4
click at [155, 232] on div "Undo" at bounding box center [157, 278] width 10 height 4
click at [78, 232] on div "Eraser" at bounding box center [76, 278] width 12 height 4
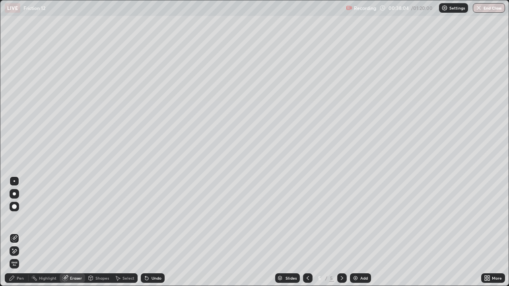
click at [14, 232] on icon at bounding box center [12, 278] width 6 height 6
click at [15, 232] on icon at bounding box center [12, 278] width 6 height 6
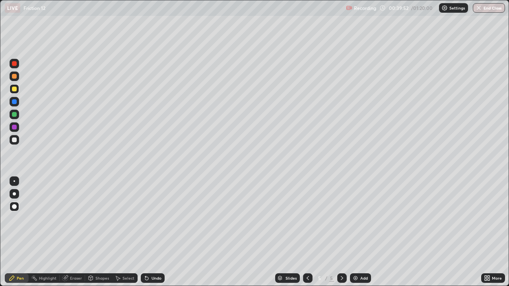
click at [341, 232] on icon at bounding box center [342, 278] width 6 height 6
click at [359, 232] on div "Add" at bounding box center [360, 279] width 21 height 10
click at [12, 139] on div at bounding box center [14, 140] width 5 height 5
click at [159, 232] on div "Undo" at bounding box center [153, 279] width 24 height 10
click at [156, 232] on div "Undo" at bounding box center [153, 279] width 24 height 10
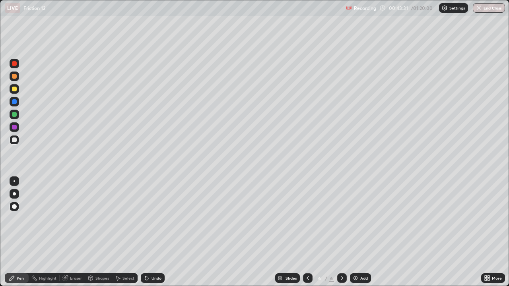
click at [16, 91] on div at bounding box center [14, 89] width 5 height 5
click at [146, 232] on icon at bounding box center [146, 278] width 3 height 3
click at [146, 232] on div "Undo" at bounding box center [153, 279] width 24 height 10
click at [153, 232] on div "Undo" at bounding box center [153, 279] width 24 height 10
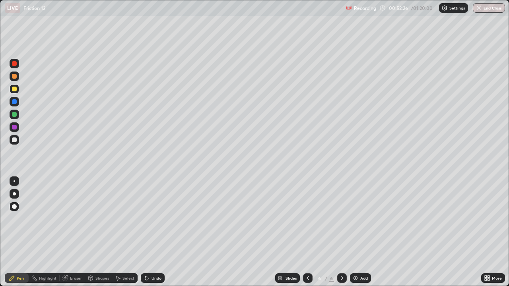
click at [341, 232] on icon at bounding box center [342, 278] width 6 height 6
click at [356, 232] on img at bounding box center [355, 278] width 6 height 6
click at [14, 142] on div at bounding box center [14, 140] width 5 height 5
click at [13, 128] on div at bounding box center [14, 127] width 5 height 5
click at [157, 232] on div "Undo" at bounding box center [157, 278] width 10 height 4
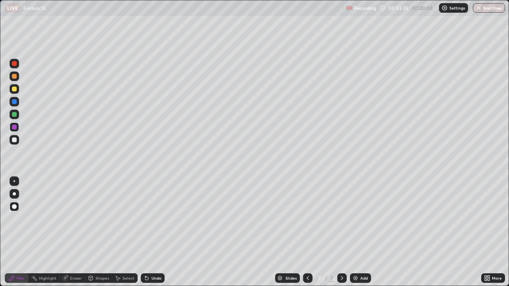
click at [155, 232] on div "Undo" at bounding box center [153, 279] width 24 height 10
click at [156, 232] on div "Undo" at bounding box center [153, 279] width 24 height 10
click at [154, 232] on div "Undo" at bounding box center [157, 278] width 10 height 4
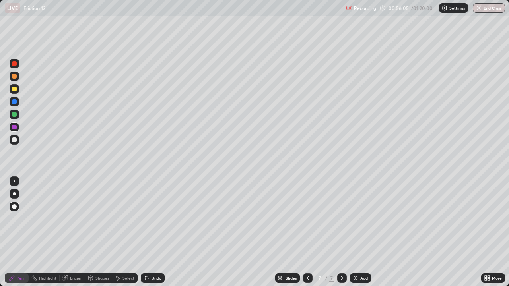
click at [101, 232] on div "Shapes" at bounding box center [102, 278] width 14 height 4
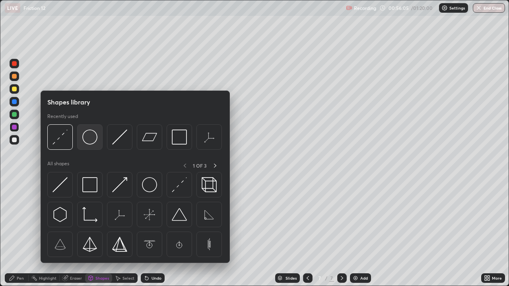
click at [90, 140] on img at bounding box center [89, 137] width 15 height 15
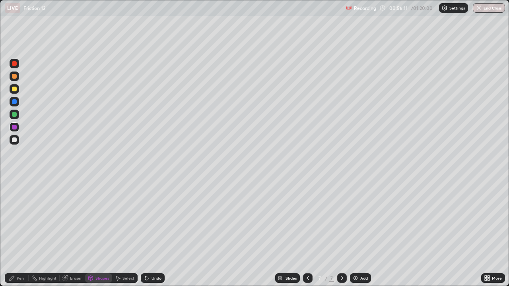
click at [25, 232] on div "Pen" at bounding box center [17, 279] width 24 height 10
click at [16, 141] on div at bounding box center [14, 140] width 5 height 5
click at [70, 232] on div "Eraser" at bounding box center [76, 278] width 12 height 4
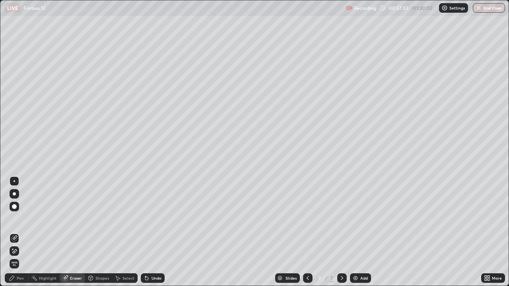
click at [19, 232] on div "Pen" at bounding box center [20, 278] width 7 height 4
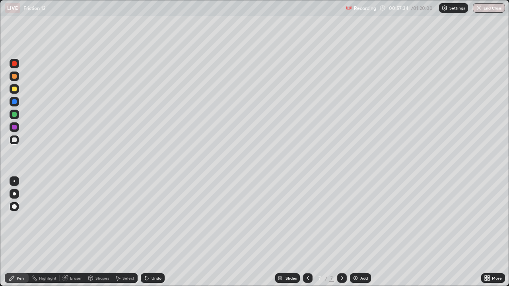
click at [16, 128] on div at bounding box center [14, 127] width 5 height 5
click at [15, 115] on div at bounding box center [14, 114] width 5 height 5
click at [146, 232] on div "Undo" at bounding box center [153, 279] width 24 height 10
click at [146, 232] on icon at bounding box center [146, 278] width 3 height 3
click at [145, 232] on icon at bounding box center [146, 278] width 3 height 3
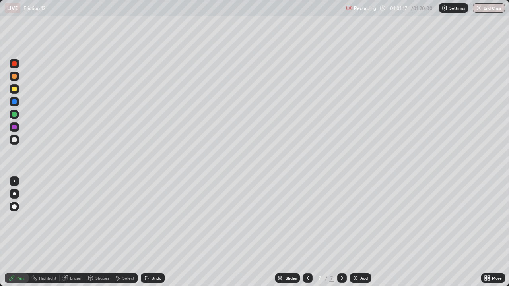
click at [145, 232] on icon at bounding box center [146, 278] width 3 height 3
click at [342, 232] on icon at bounding box center [342, 278] width 6 height 6
click at [361, 232] on div "Add" at bounding box center [364, 278] width 8 height 4
click at [14, 141] on div at bounding box center [14, 140] width 5 height 5
click at [150, 232] on div "Undo" at bounding box center [153, 279] width 24 height 10
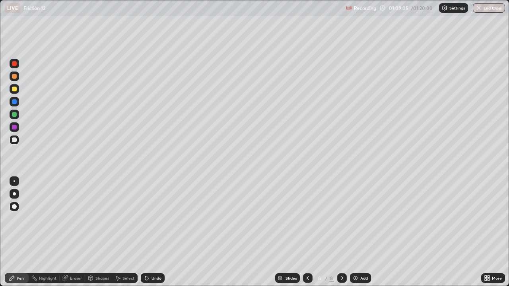
click at [151, 232] on div "Undo" at bounding box center [153, 279] width 24 height 10
click at [152, 232] on div "Undo" at bounding box center [157, 278] width 10 height 4
click at [150, 232] on div "Undo" at bounding box center [153, 279] width 24 height 10
click at [151, 232] on div "Undo" at bounding box center [153, 279] width 24 height 10
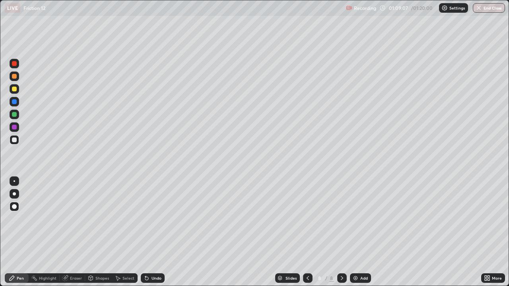
click at [152, 232] on div "Undo" at bounding box center [157, 278] width 10 height 4
click at [160, 232] on div "Undo" at bounding box center [153, 279] width 24 height 10
click at [157, 232] on div "Undo" at bounding box center [157, 278] width 10 height 4
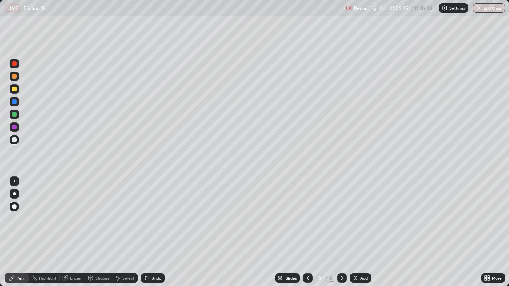
click at [156, 232] on div "Undo" at bounding box center [157, 278] width 10 height 4
click at [491, 10] on button "End Class" at bounding box center [489, 8] width 31 height 10
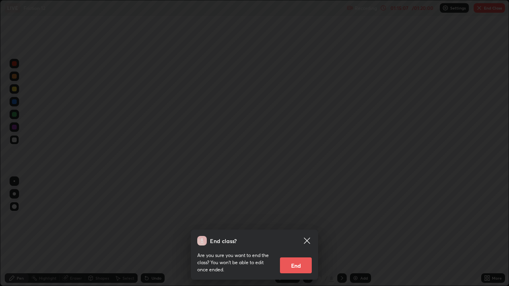
click at [304, 232] on button "End" at bounding box center [296, 266] width 32 height 16
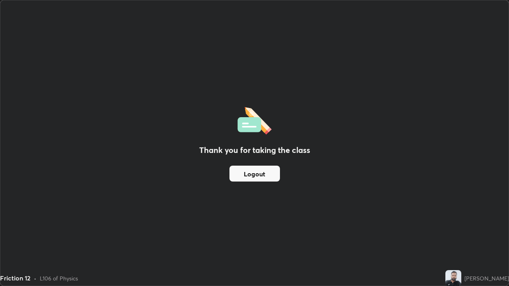
click at [268, 169] on button "Logout" at bounding box center [255, 174] width 51 height 16
